Goal: Task Accomplishment & Management: Use online tool/utility

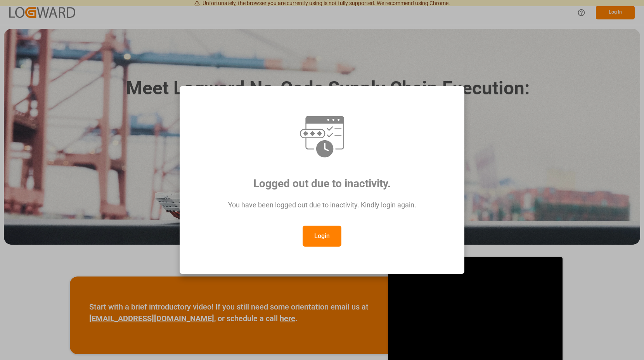
click at [327, 238] on button "Login" at bounding box center [322, 235] width 39 height 21
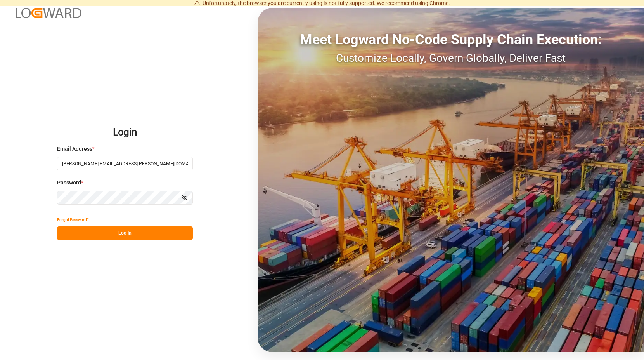
drag, startPoint x: 144, startPoint y: 233, endPoint x: 145, endPoint y: 224, distance: 8.6
click at [144, 232] on button "Log In" at bounding box center [125, 233] width 136 height 14
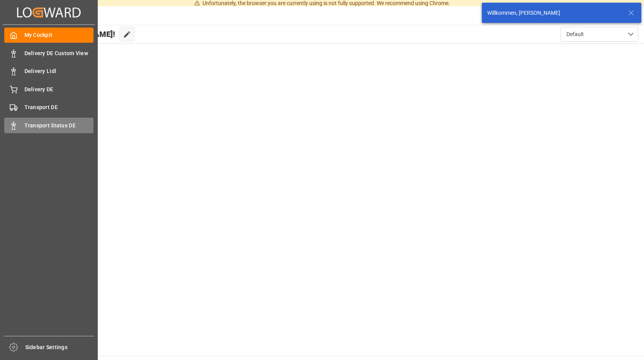
click at [43, 125] on span "Transport Status DE" at bounding box center [58, 125] width 69 height 8
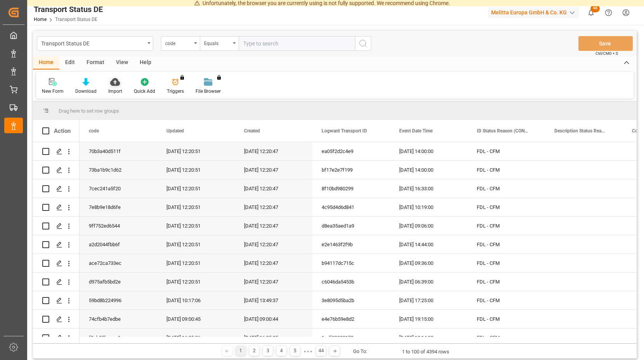
click at [114, 86] on div "Import" at bounding box center [115, 86] width 26 height 17
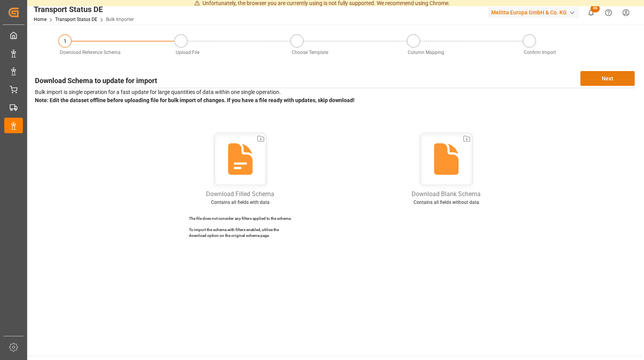
click at [598, 74] on button "Next" at bounding box center [608, 78] width 54 height 15
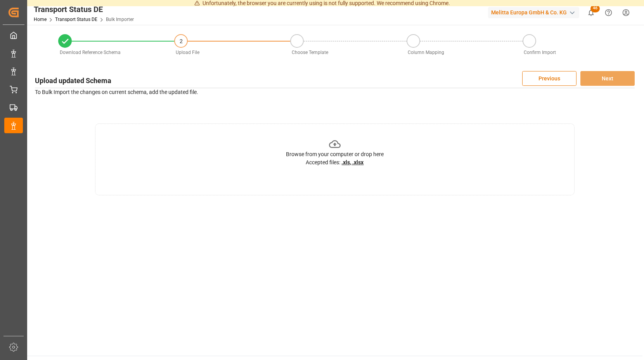
click at [335, 140] on icon at bounding box center [335, 144] width 12 height 8
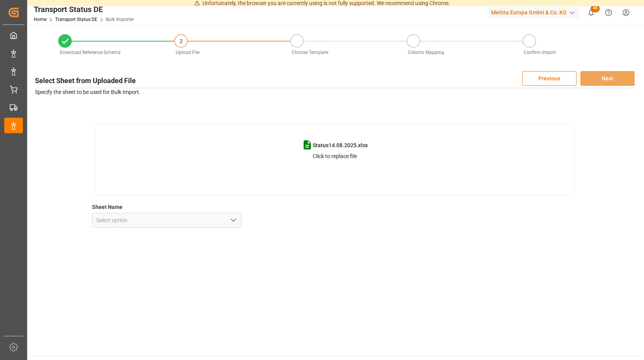
click at [233, 219] on icon "open menu" at bounding box center [233, 219] width 9 height 9
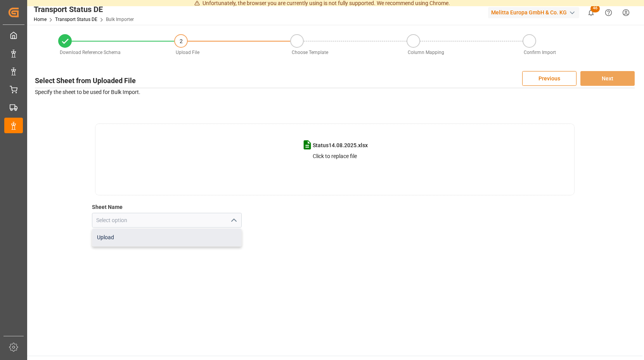
click at [163, 237] on div "Upload" at bounding box center [166, 237] width 149 height 17
type input "Upload"
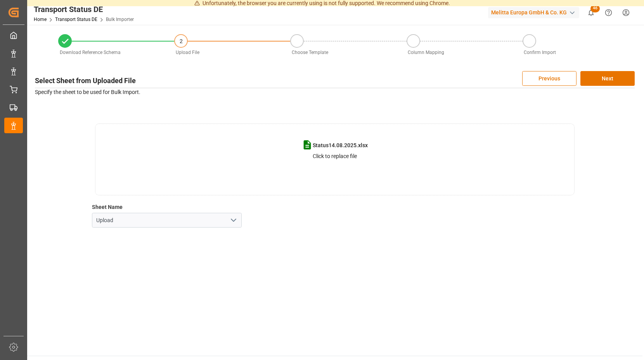
click at [234, 219] on icon "open menu" at bounding box center [233, 219] width 9 height 9
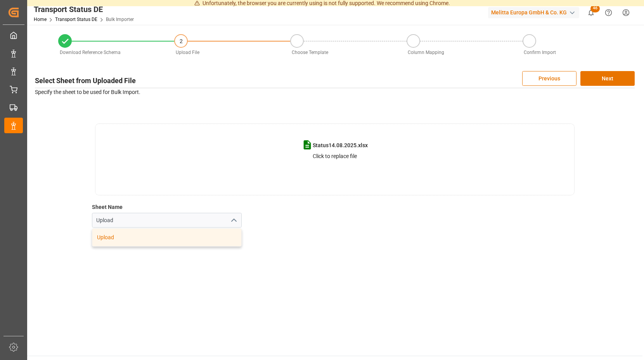
drag, startPoint x: 149, startPoint y: 240, endPoint x: 168, endPoint y: 227, distance: 22.7
click at [148, 239] on div "Upload" at bounding box center [166, 237] width 149 height 17
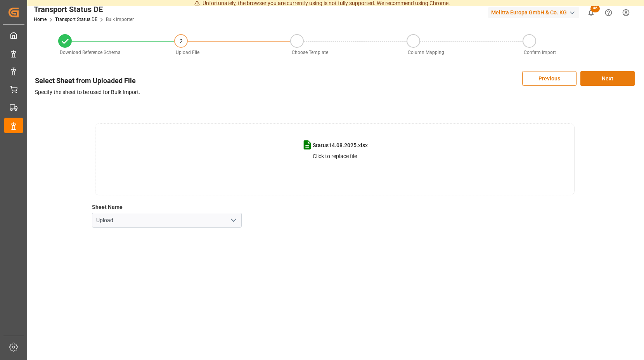
click at [593, 79] on button "Next" at bounding box center [608, 78] width 54 height 15
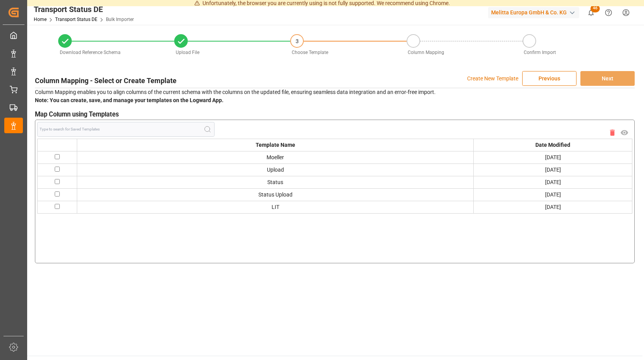
click at [60, 155] on input "checkbox" at bounding box center [57, 156] width 5 height 5
checkbox input "true"
click at [601, 76] on button "Next" at bounding box center [608, 78] width 54 height 15
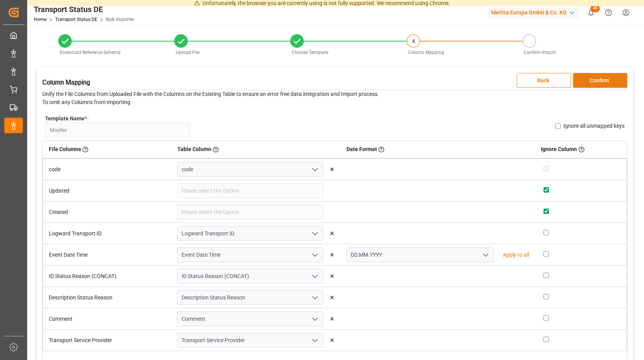
click at [583, 80] on button "Confirm" at bounding box center [600, 80] width 54 height 15
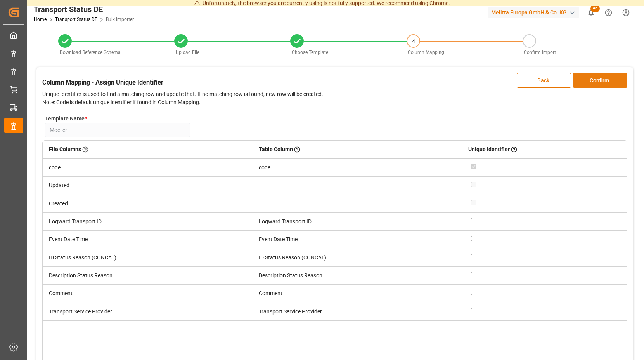
click at [583, 79] on button "Confirm" at bounding box center [600, 80] width 54 height 15
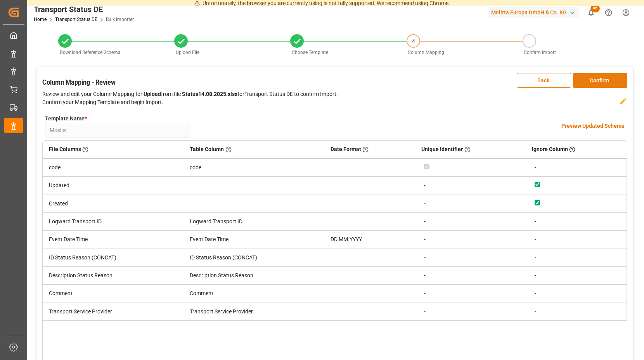
click at [582, 79] on button "Confirm" at bounding box center [600, 80] width 54 height 15
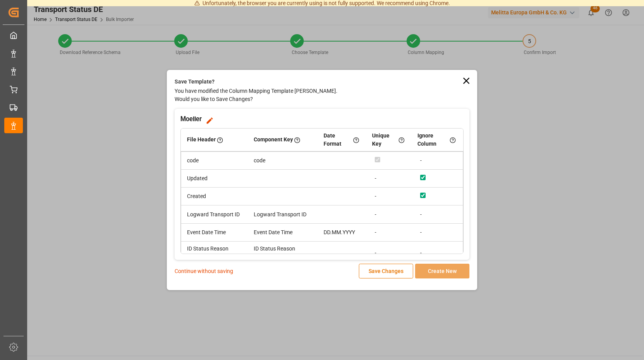
click at [214, 271] on p "Continue without saving" at bounding box center [204, 271] width 59 height 8
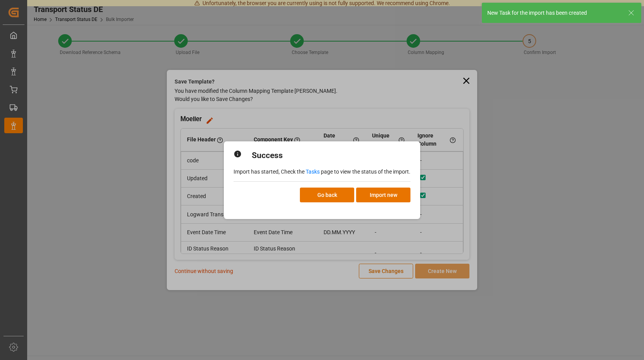
click at [311, 170] on link "Tasks" at bounding box center [313, 171] width 14 height 6
